Goal: Go to known website: Go to known website

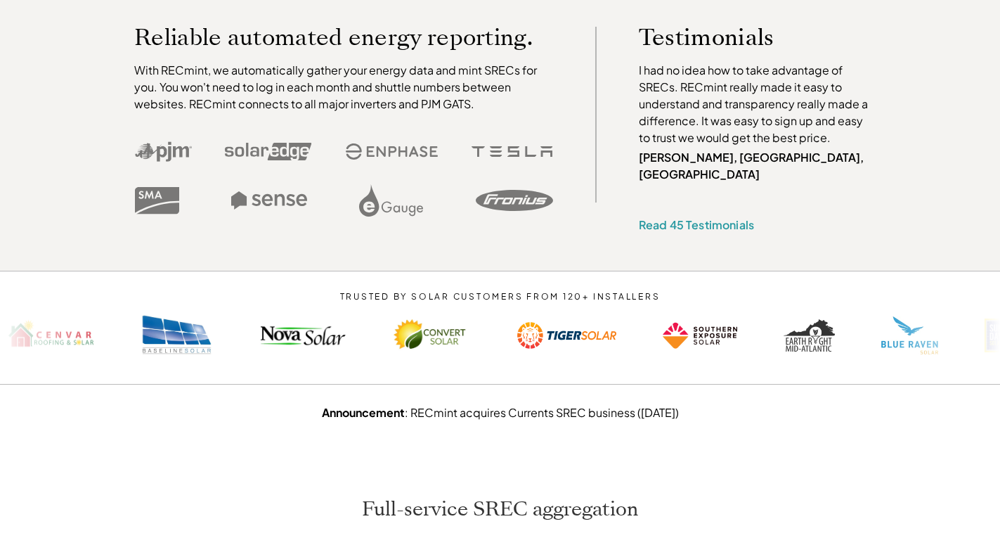
scroll to position [211, 0]
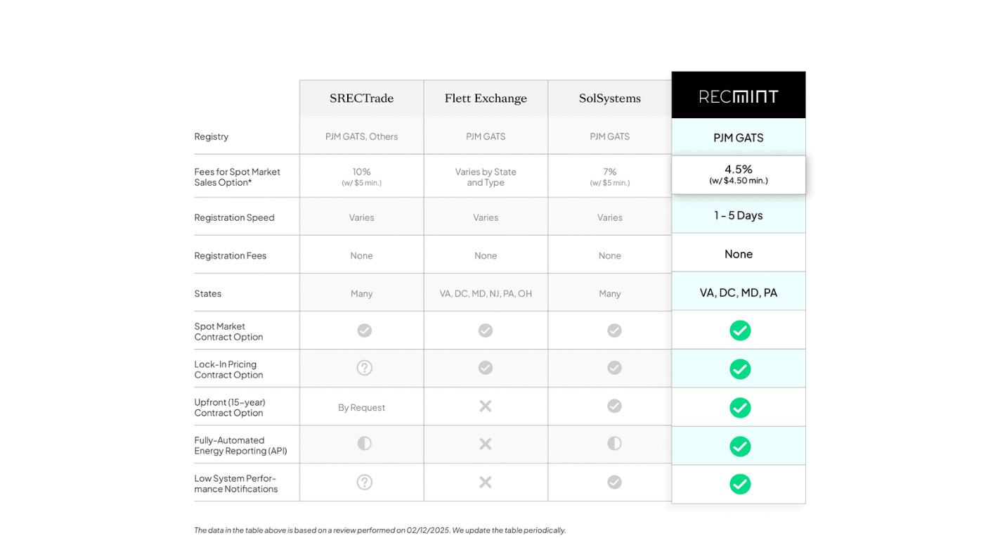
scroll to position [1124, 0]
